Goal: Navigation & Orientation: Understand site structure

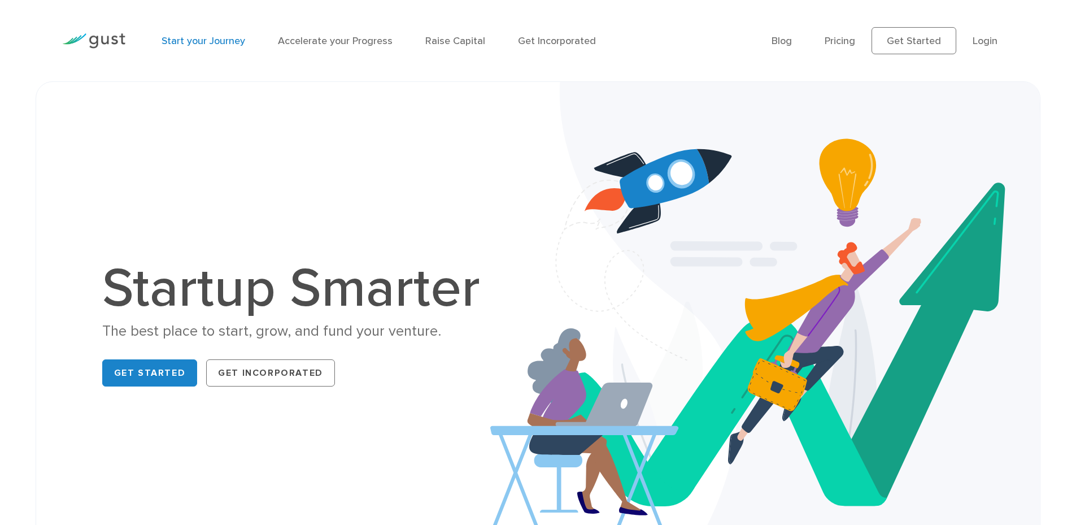
click at [211, 42] on link "Start your Journey" at bounding box center [204, 41] width 84 height 12
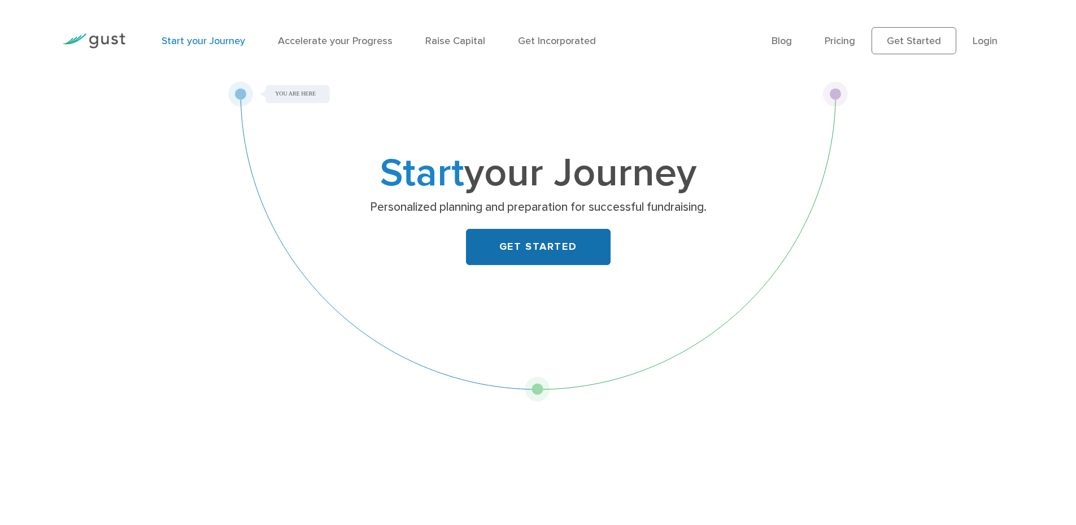
click at [509, 239] on link "GET STARTED" at bounding box center [538, 247] width 145 height 36
click at [444, 39] on link "Raise Capital" at bounding box center [455, 41] width 60 height 12
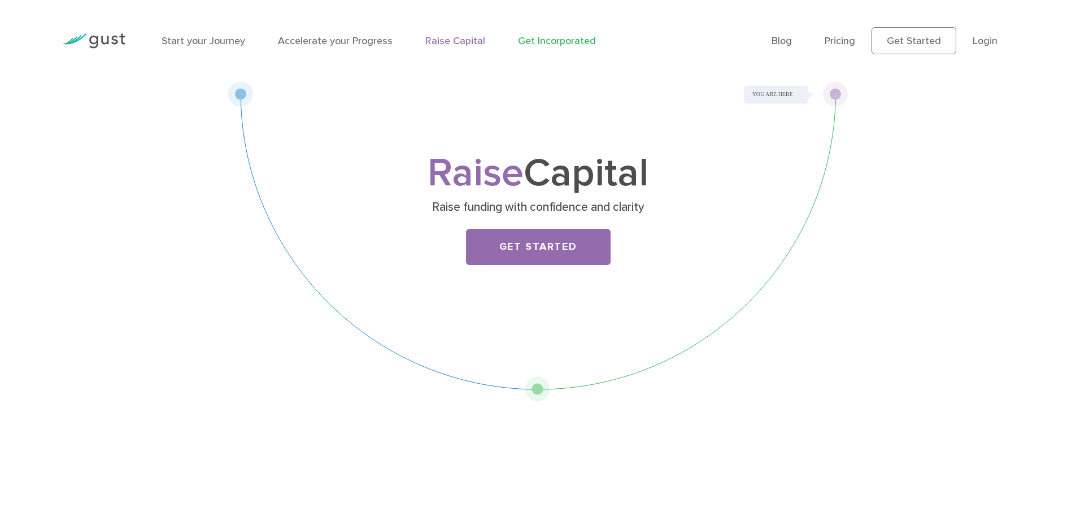
click at [534, 41] on link "Get Incorporated" at bounding box center [557, 41] width 78 height 12
